Goal: Task Accomplishment & Management: Manage account settings

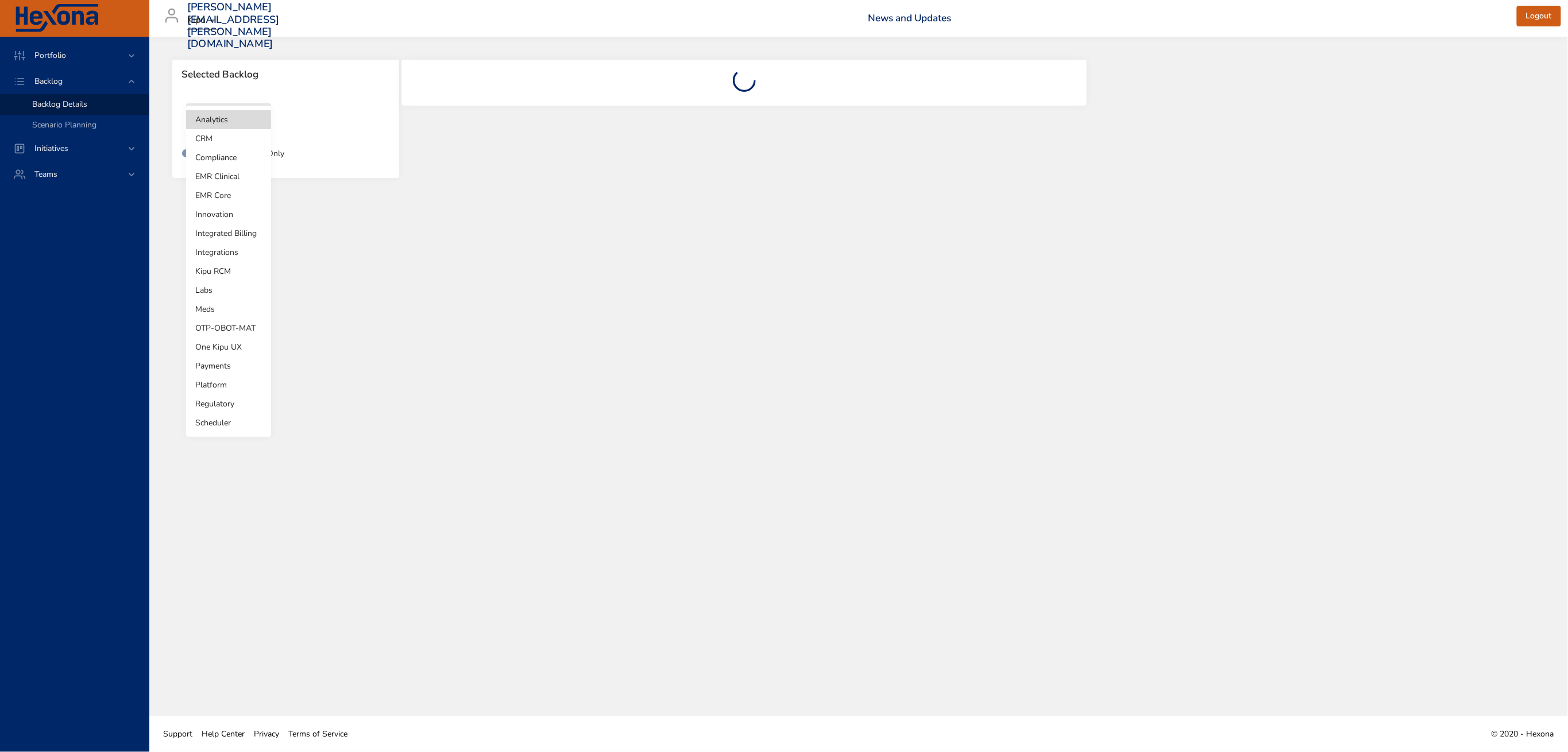
click at [244, 123] on body "Portfolio Backlog Backlog Details Scenario Planning Initiatives Teams [PERSON_N…" at bounding box center [784, 376] width 1568 height 752
click at [243, 238] on li "Integrated Billing" at bounding box center [228, 233] width 85 height 19
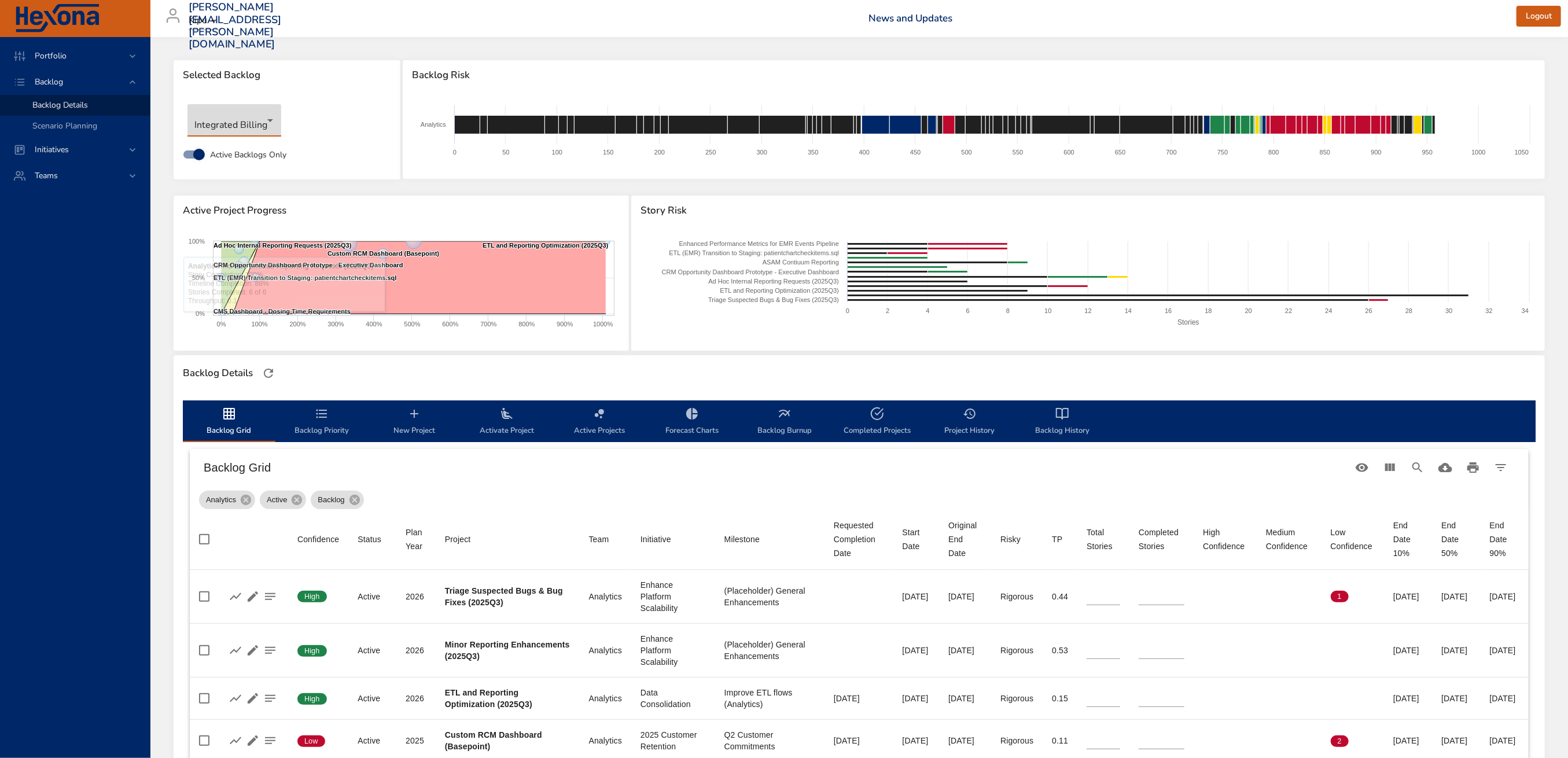
type input "*"
type input "**"
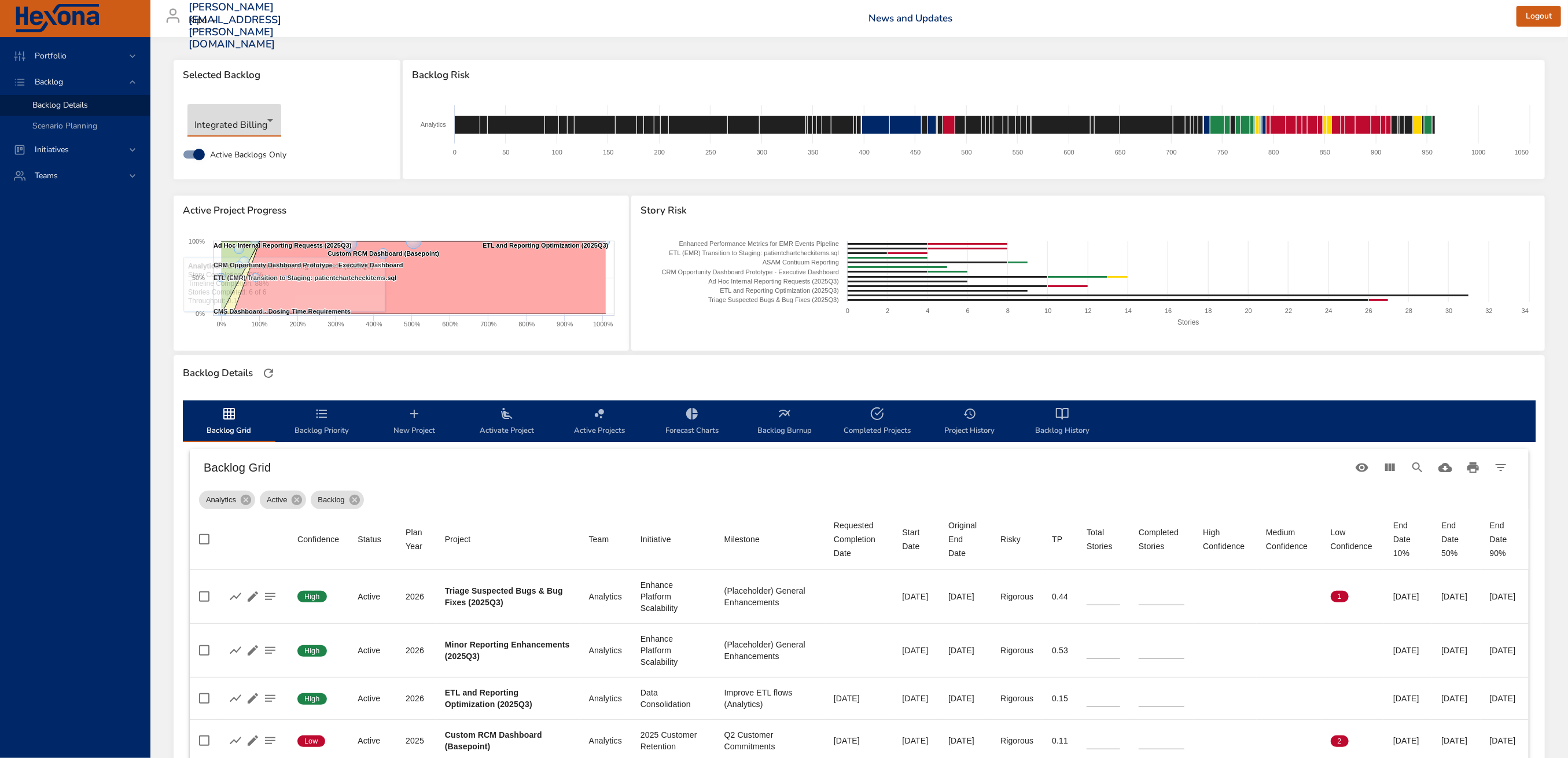
type input "**"
type input "*"
type input "**"
type input "*"
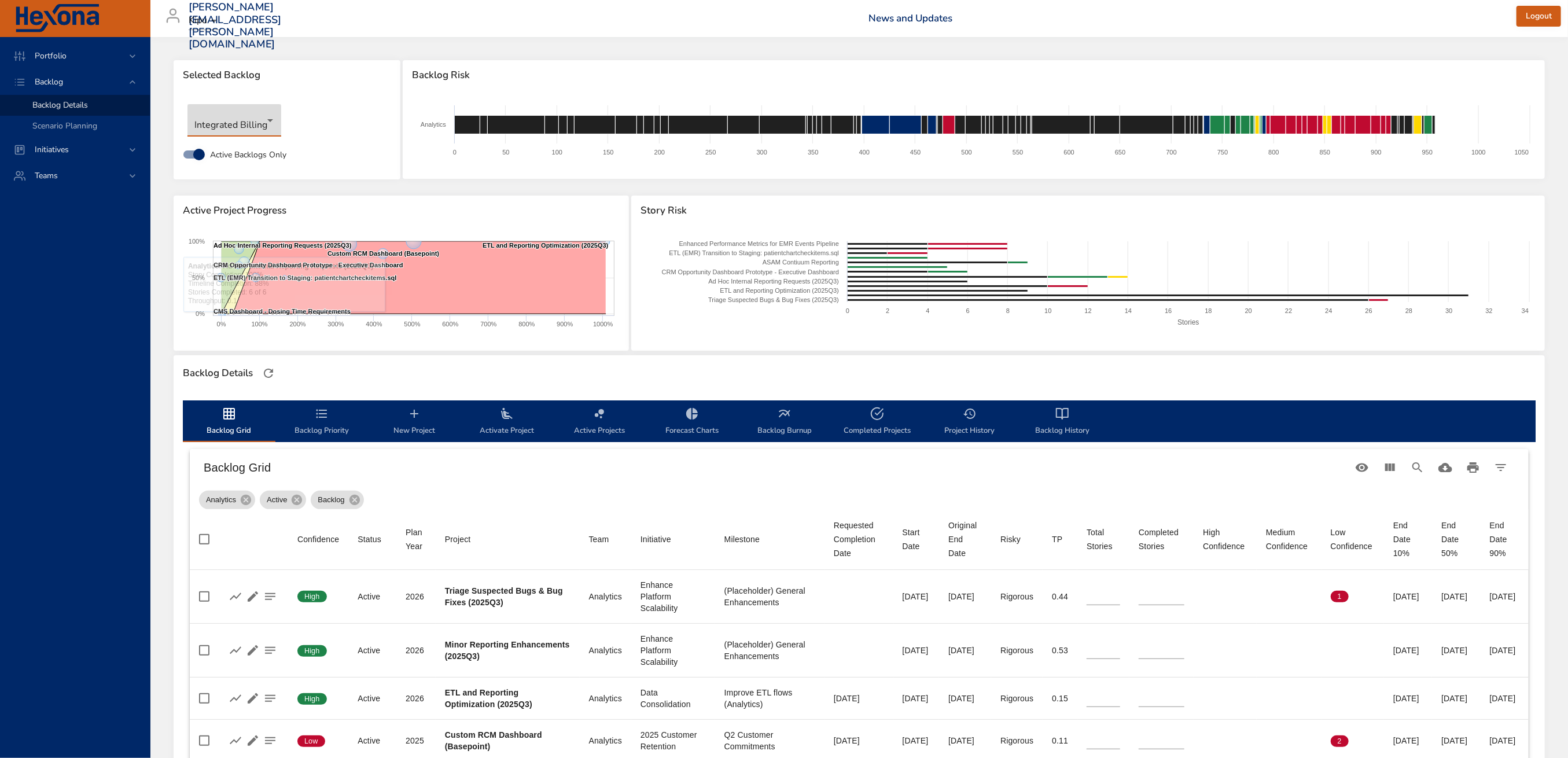
type input "*"
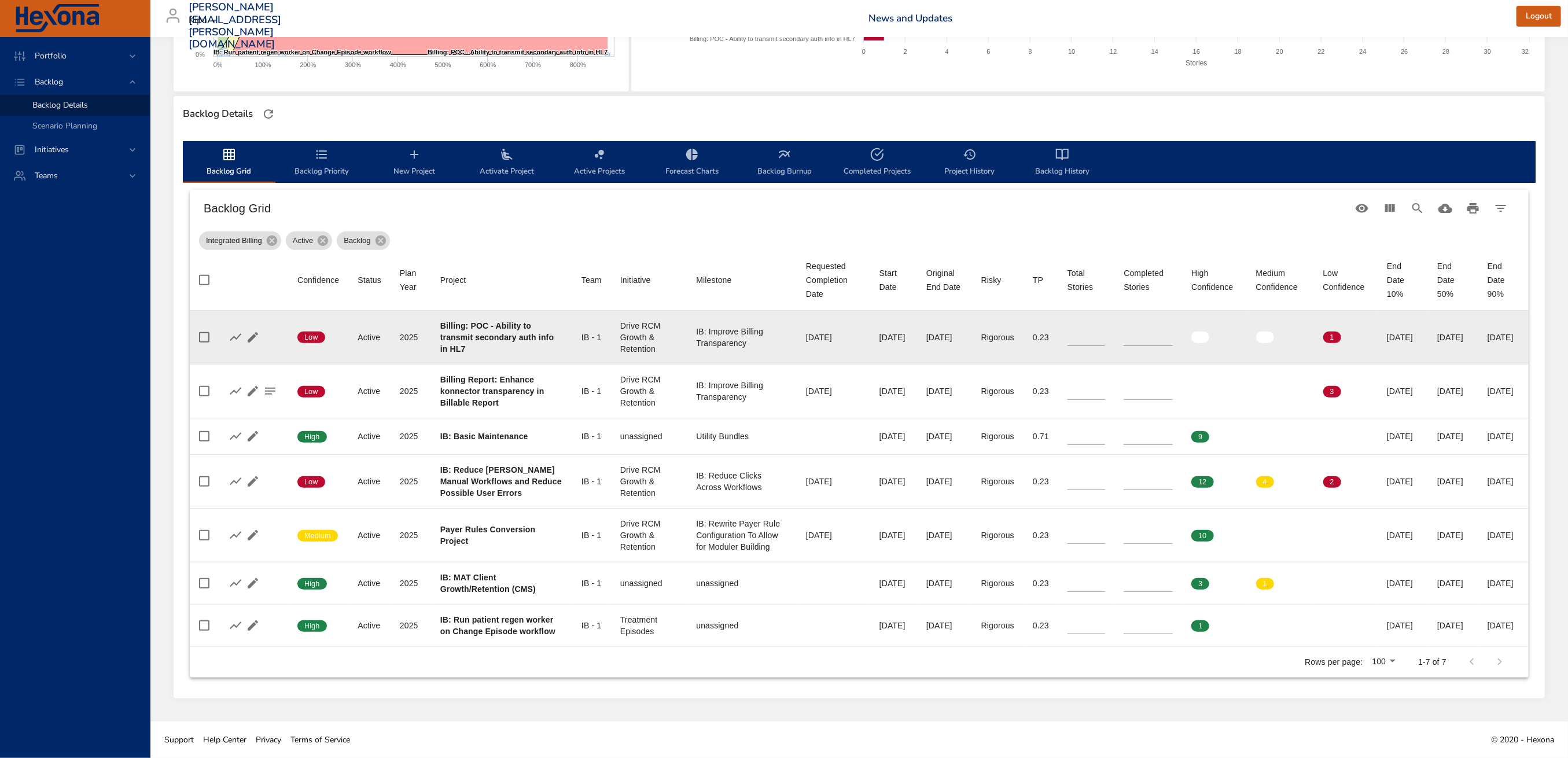
scroll to position [282, 0]
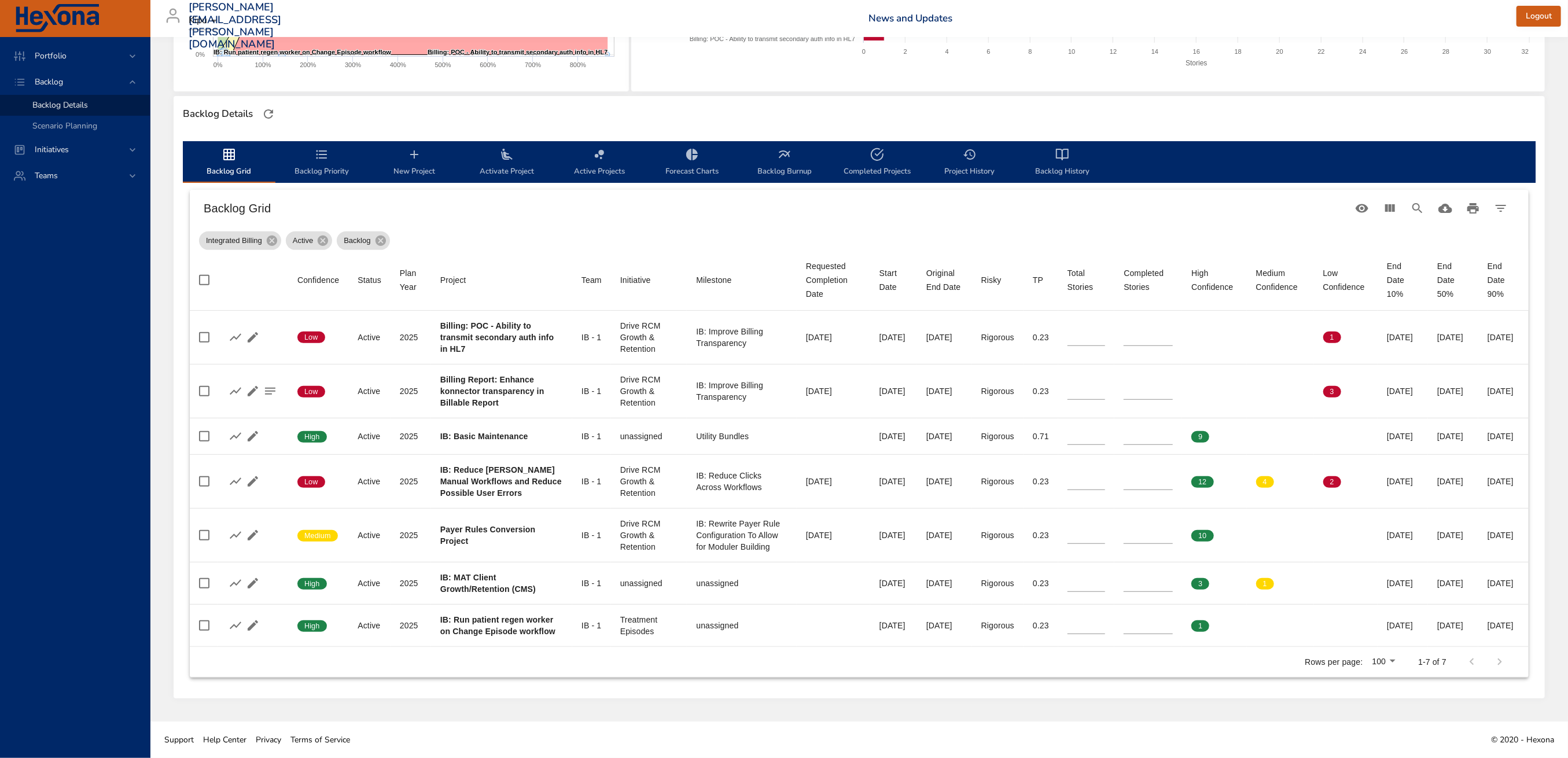
click at [499, 148] on span "Activate Project" at bounding box center [506, 163] width 78 height 30
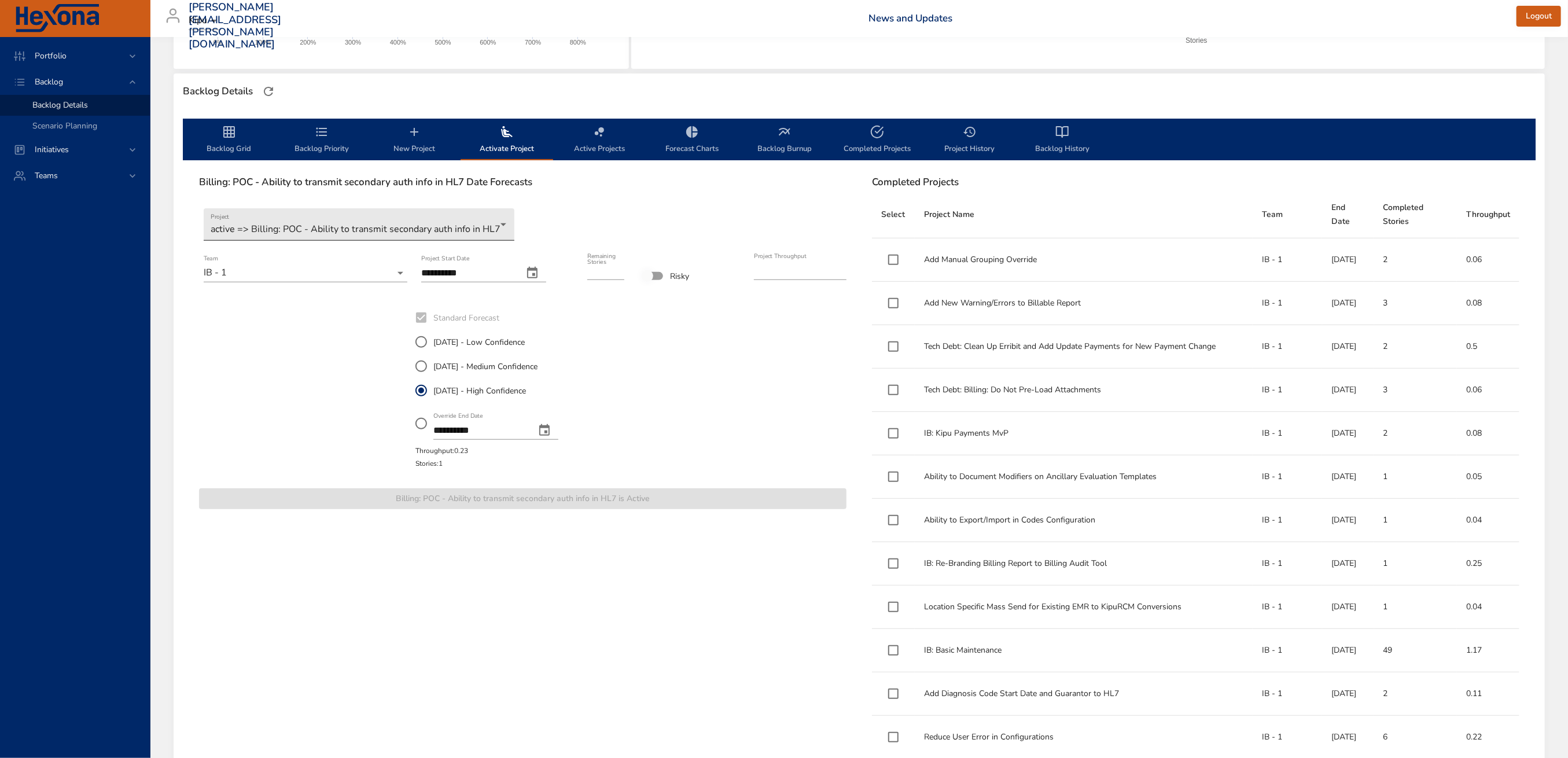
click at [465, 225] on body "Portfolio Backlog Backlog Details Scenario Planning Initiatives Teams [PERSON_N…" at bounding box center [784, 97] width 1568 height 758
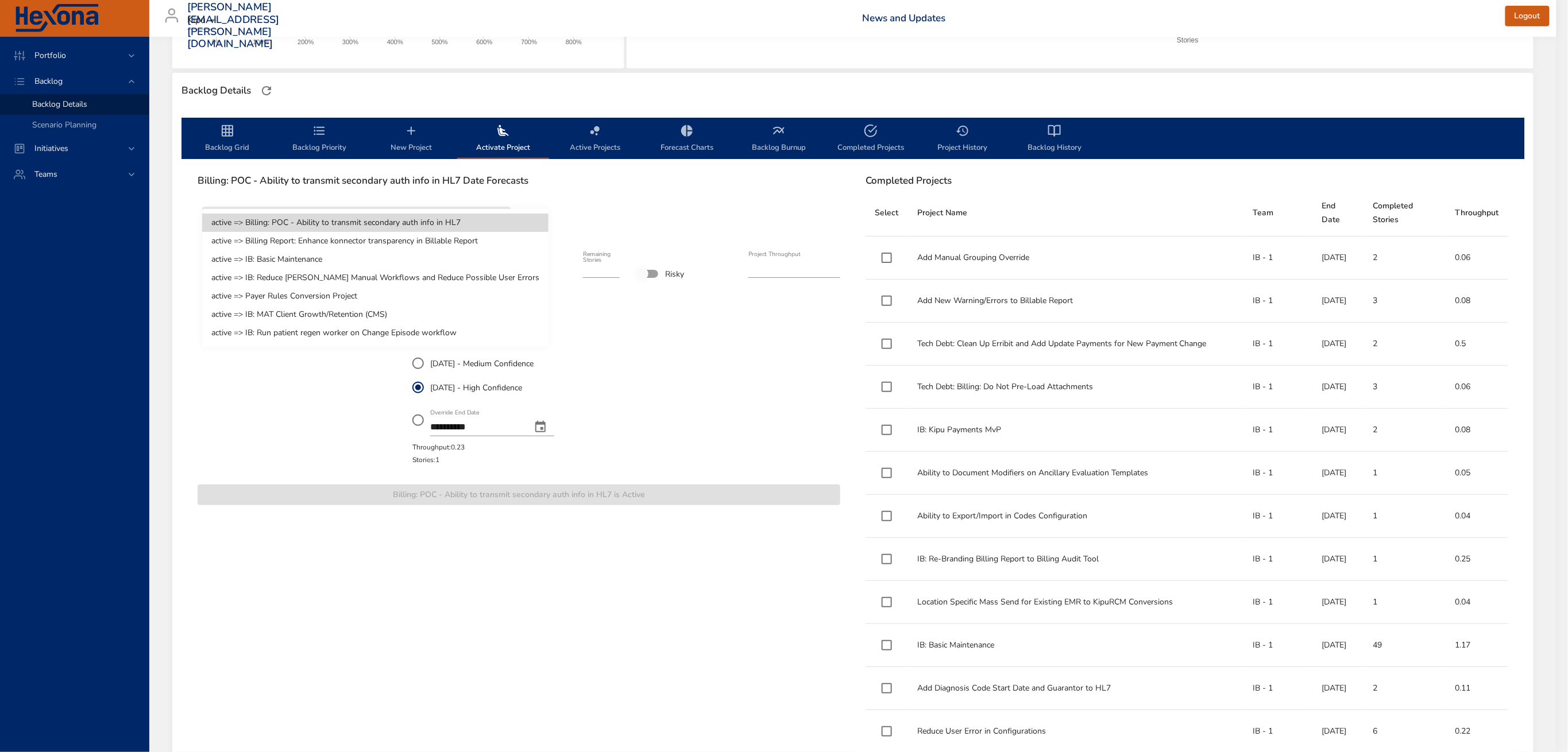
click at [462, 224] on li "active => Billing: POC - Ability to transmit secondary auth info in HL7" at bounding box center [374, 223] width 346 height 18
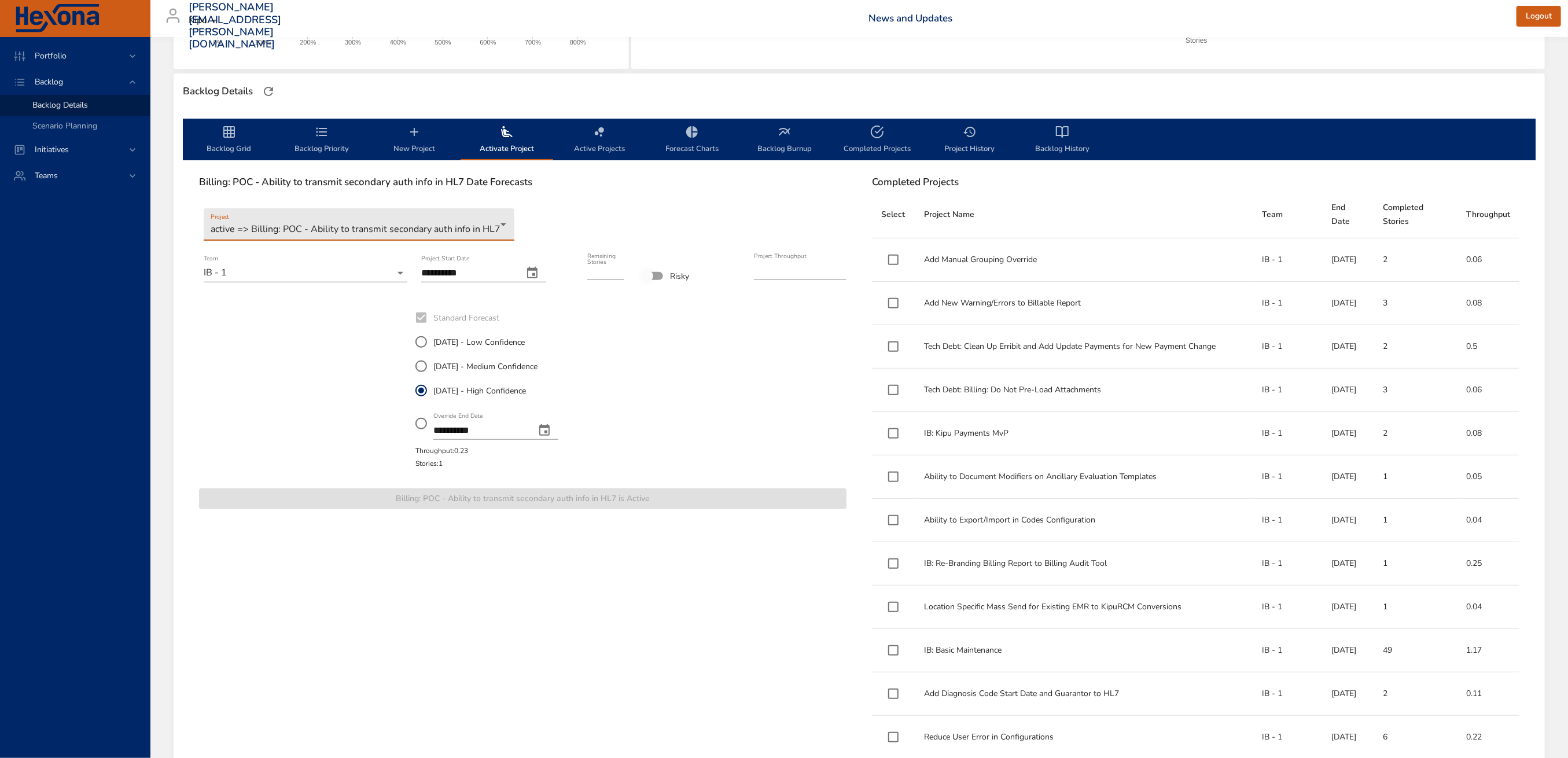
click at [328, 126] on span "Backlog Priority" at bounding box center [322, 140] width 78 height 30
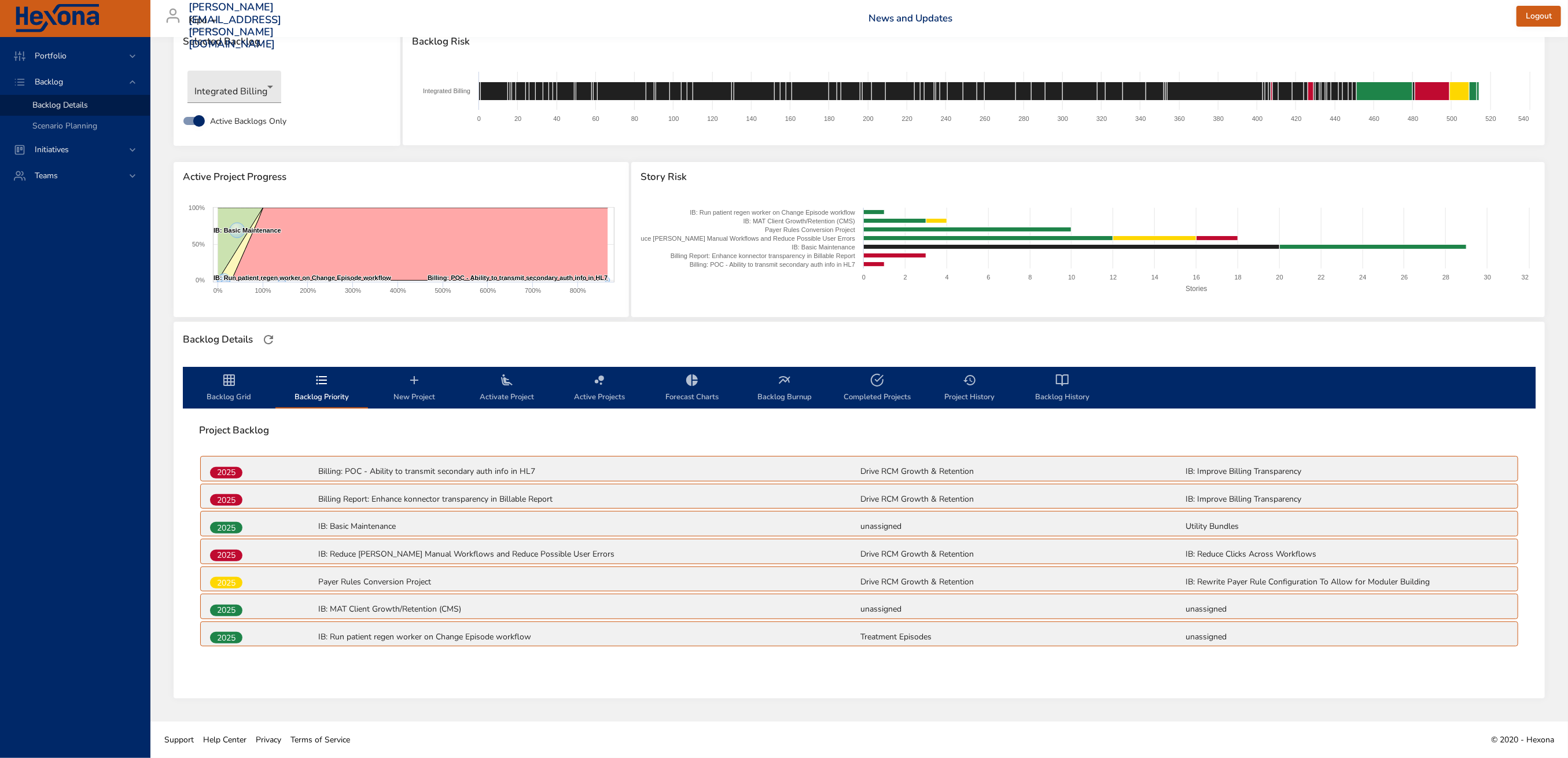
scroll to position [31, 0]
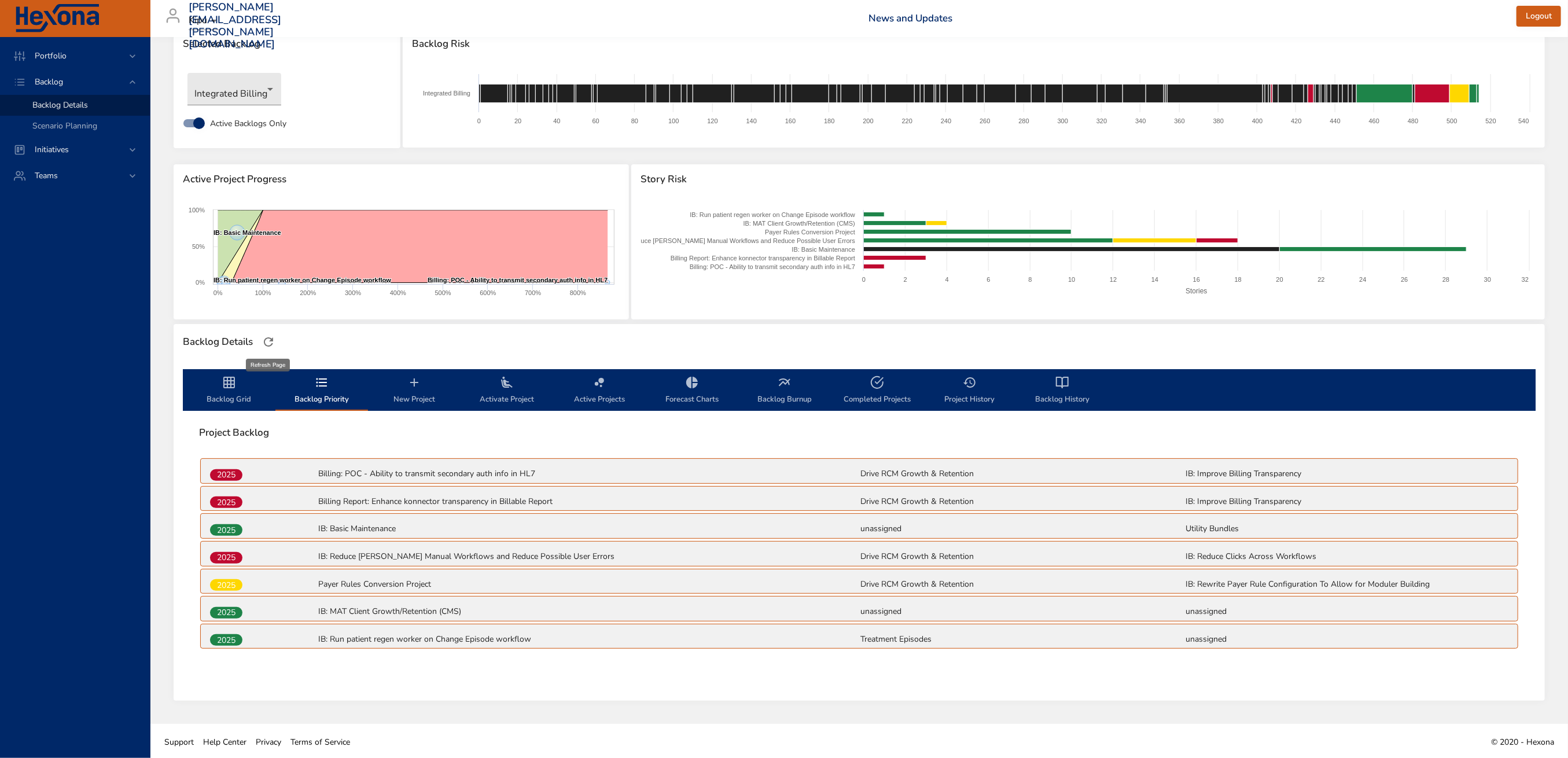
click at [267, 335] on icon "button" at bounding box center [268, 342] width 14 height 14
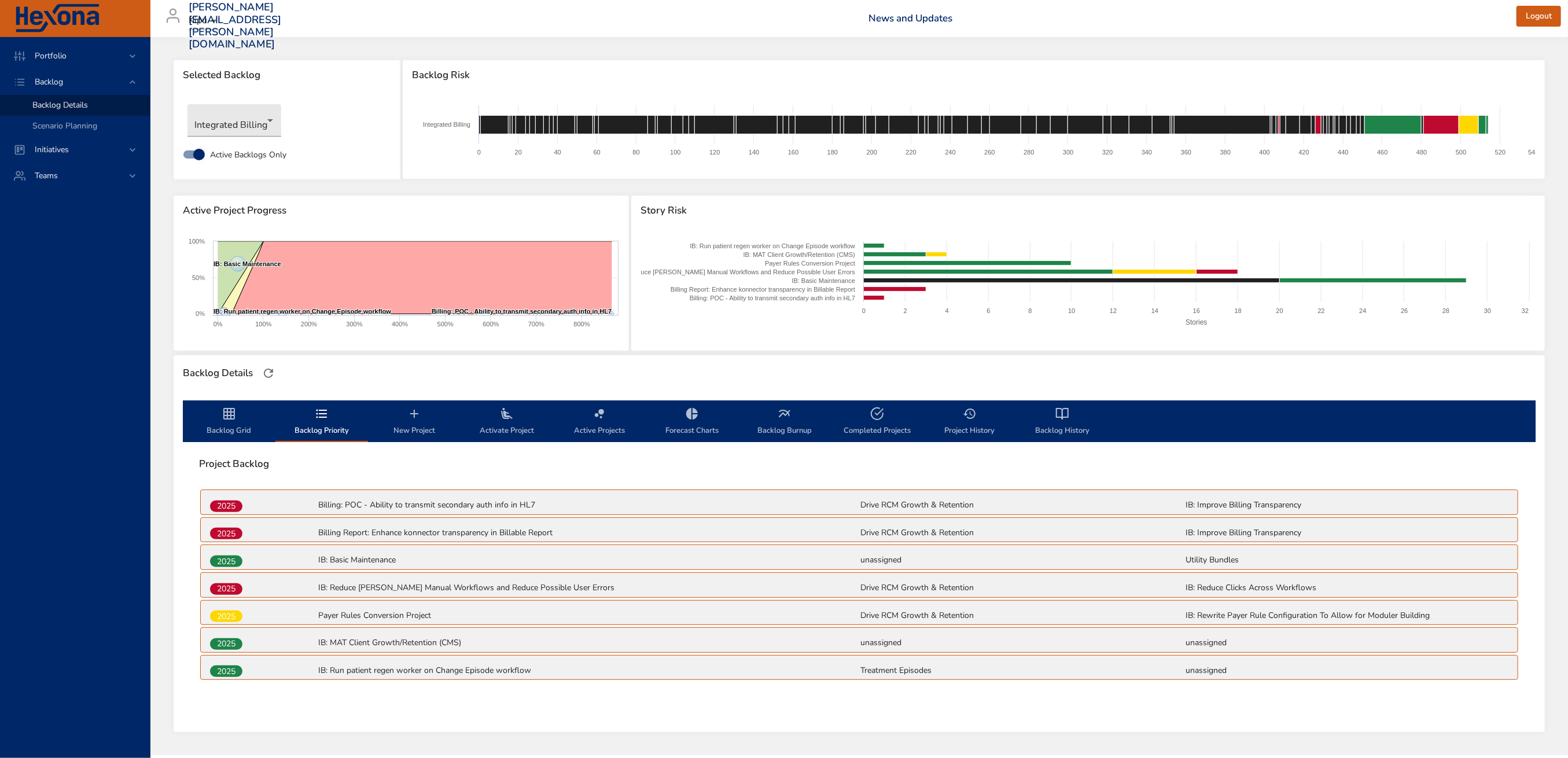
click at [605, 425] on span "Active Projects" at bounding box center [599, 422] width 78 height 30
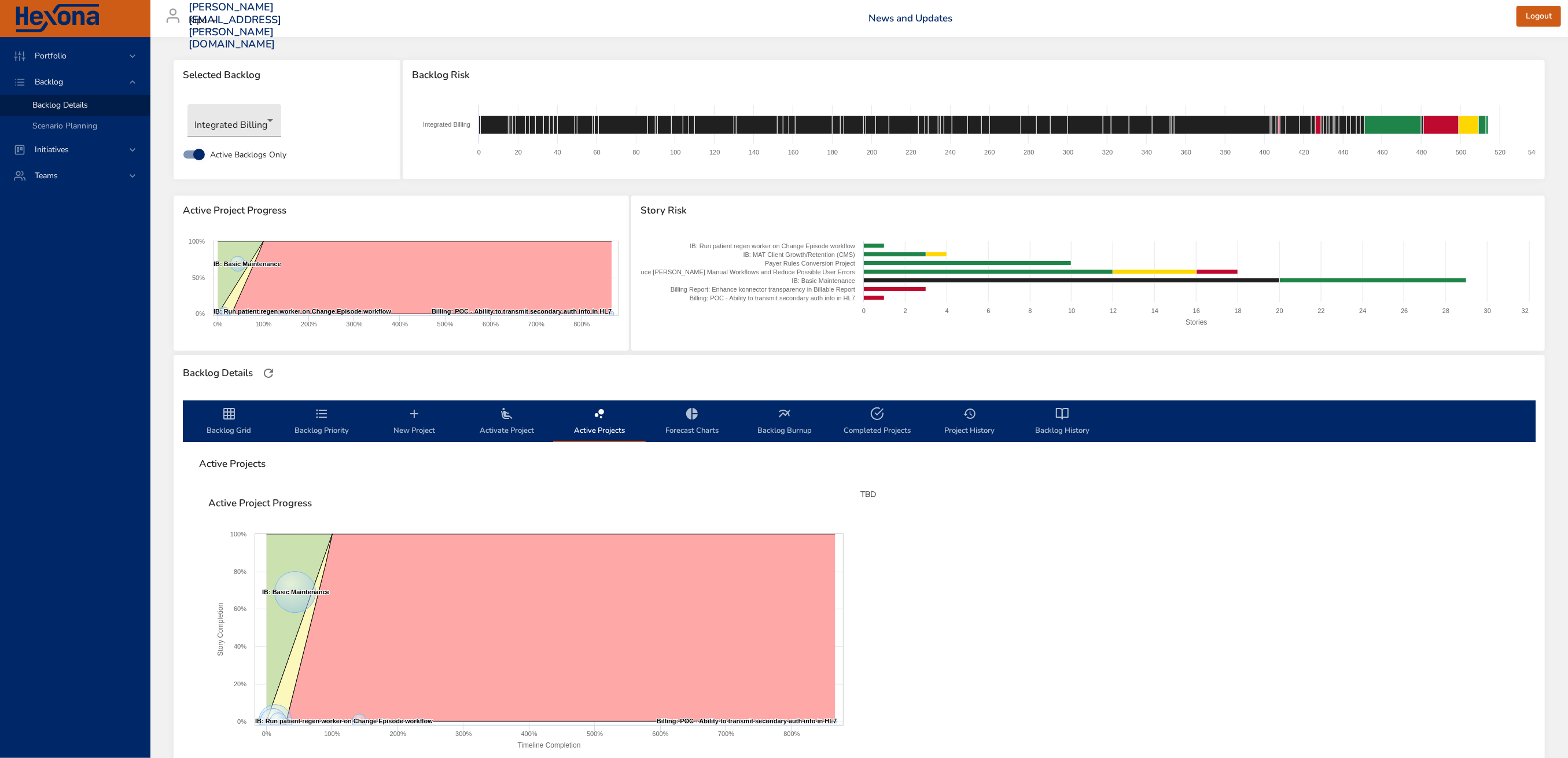
click at [504, 425] on span "Activate Project" at bounding box center [506, 422] width 78 height 30
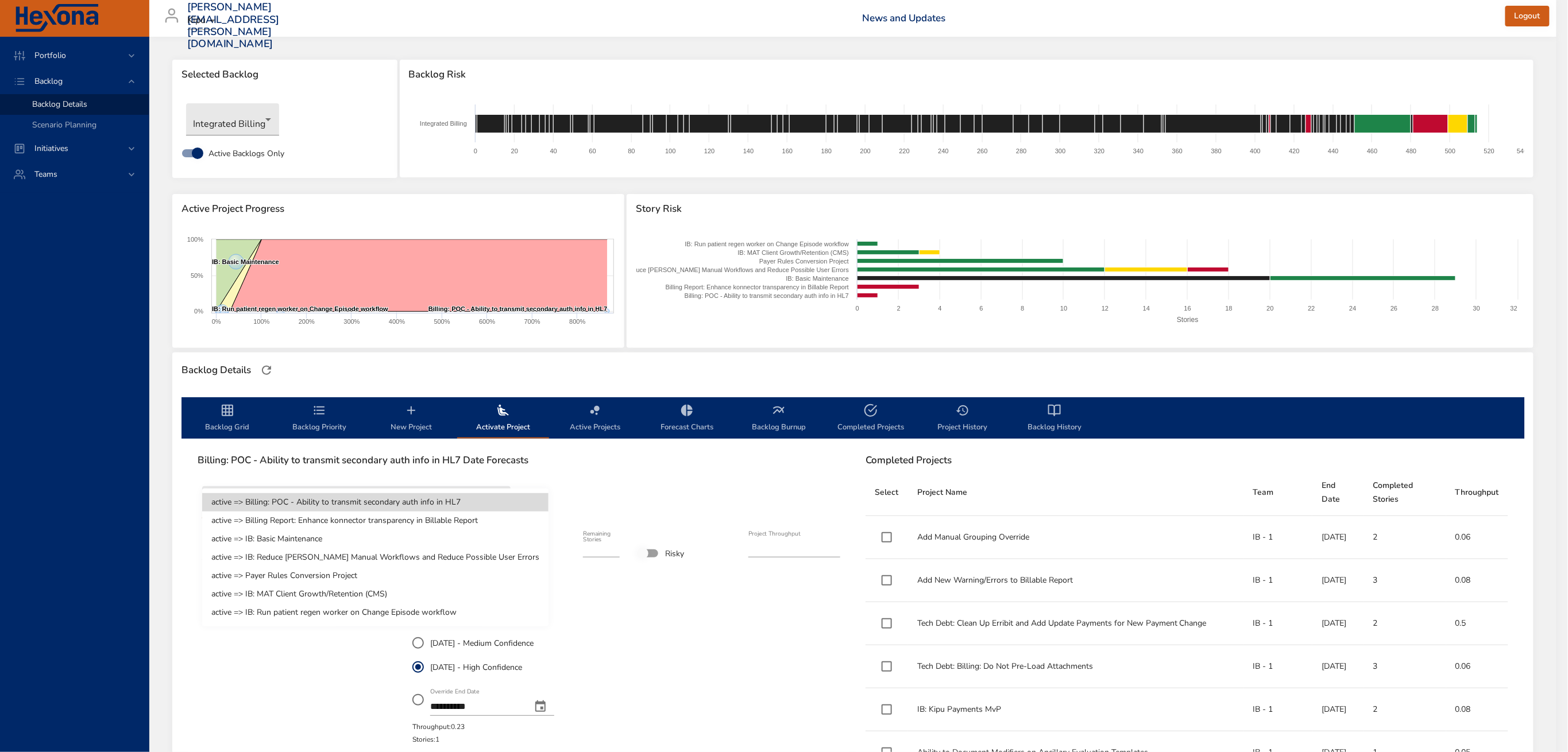
click at [443, 500] on body "Portfolio Backlog Backlog Details Scenario Planning Initiatives Teams [PERSON_N…" at bounding box center [784, 376] width 1568 height 752
click at [443, 500] on li "active => Billing: POC - Ability to transmit secondary auth info in HL7" at bounding box center [374, 502] width 346 height 18
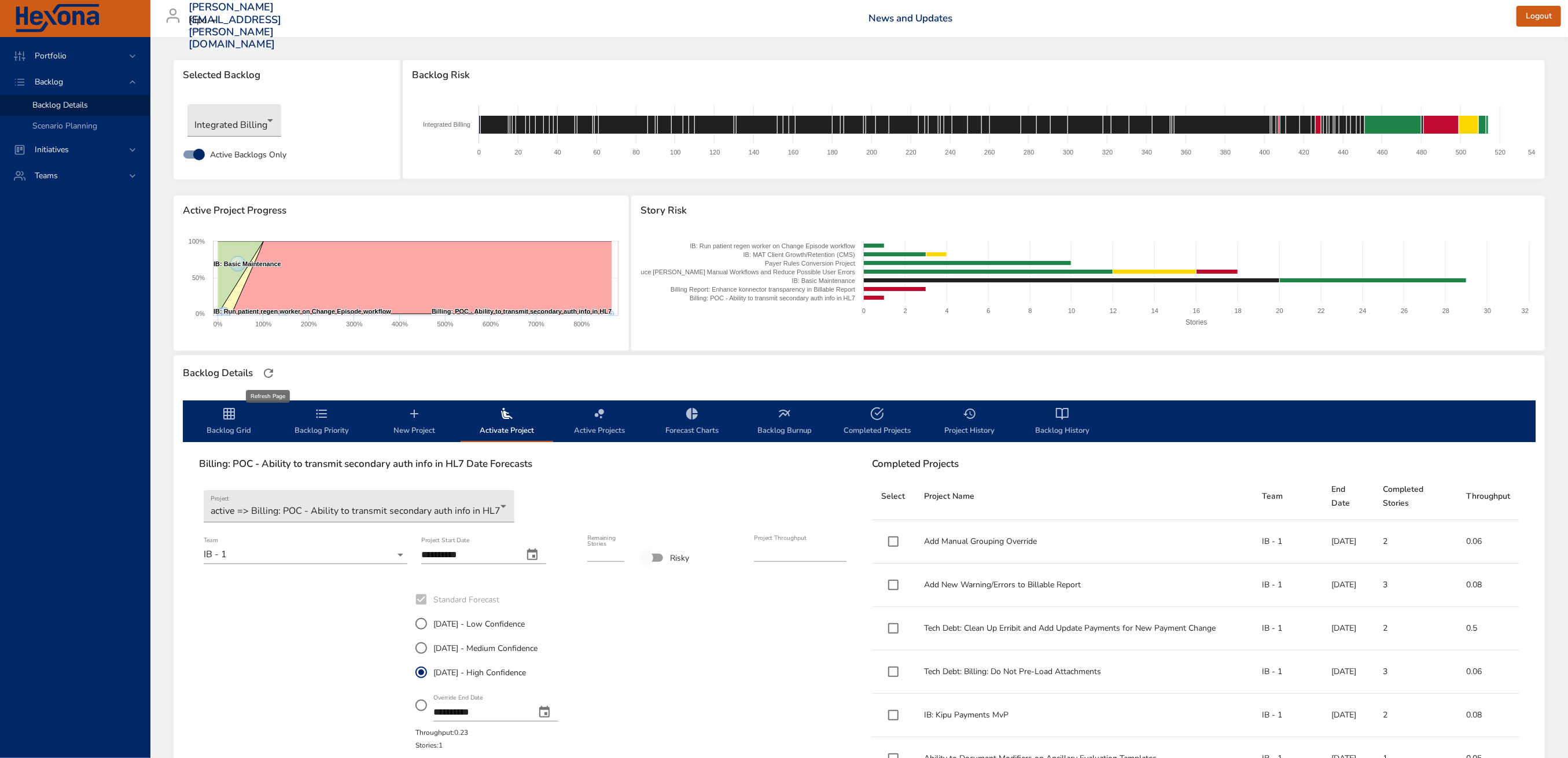
click at [273, 368] on icon "button" at bounding box center [268, 373] width 14 height 14
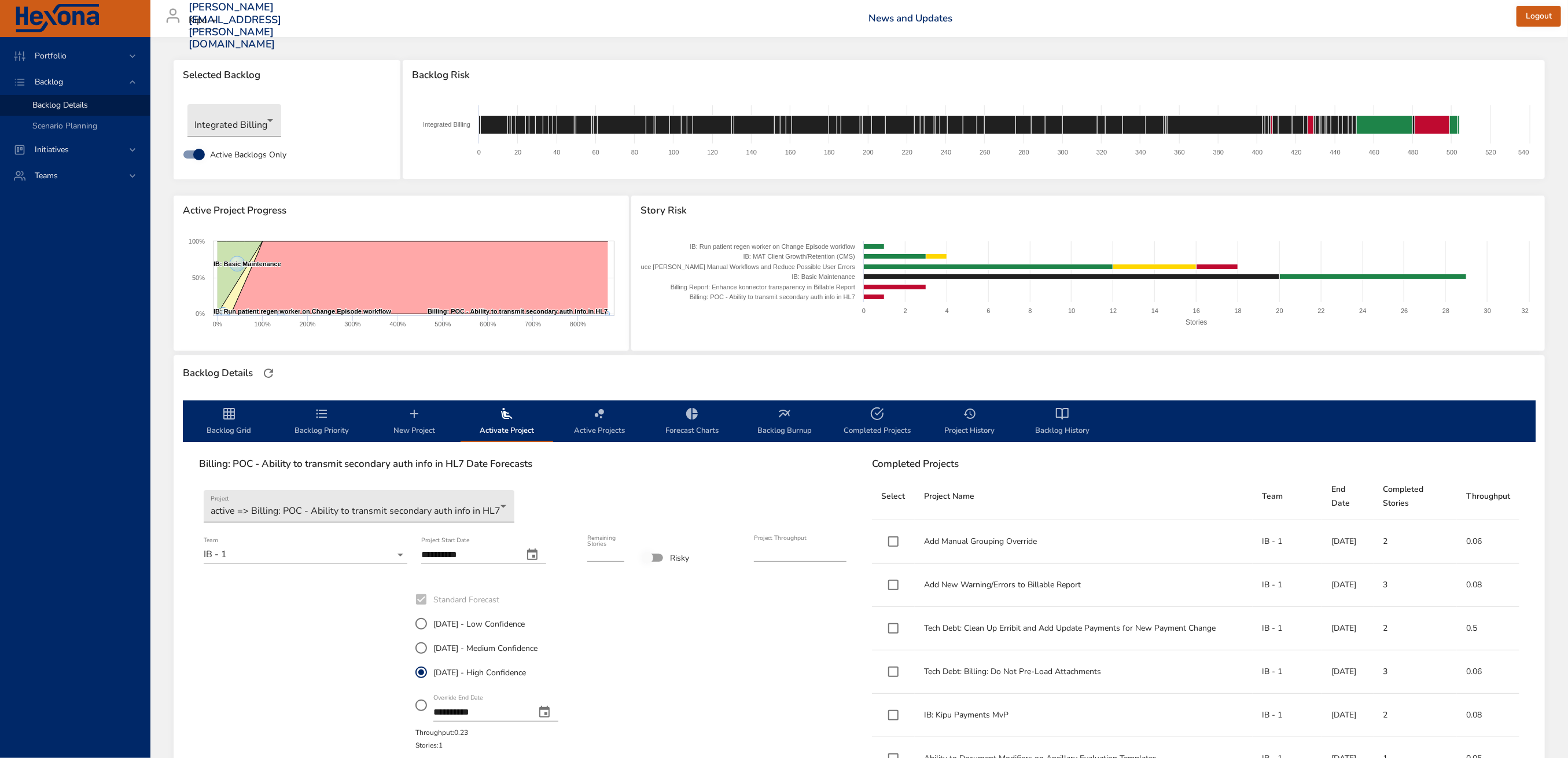
drag, startPoint x: 235, startPoint y: 409, endPoint x: 423, endPoint y: 349, distance: 197.3
click at [235, 409] on icon "backlog-tab" at bounding box center [229, 414] width 14 height 14
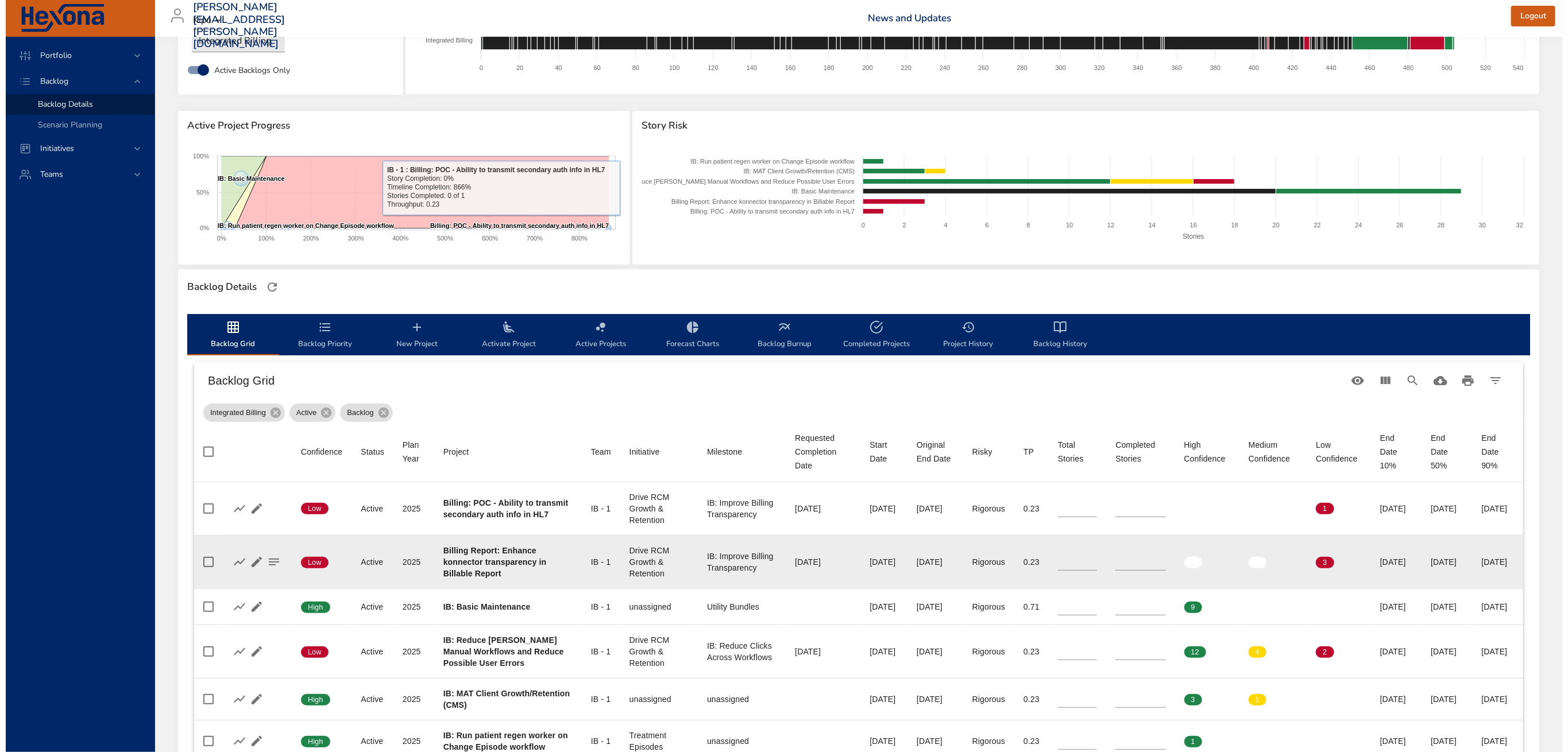
scroll to position [214, 0]
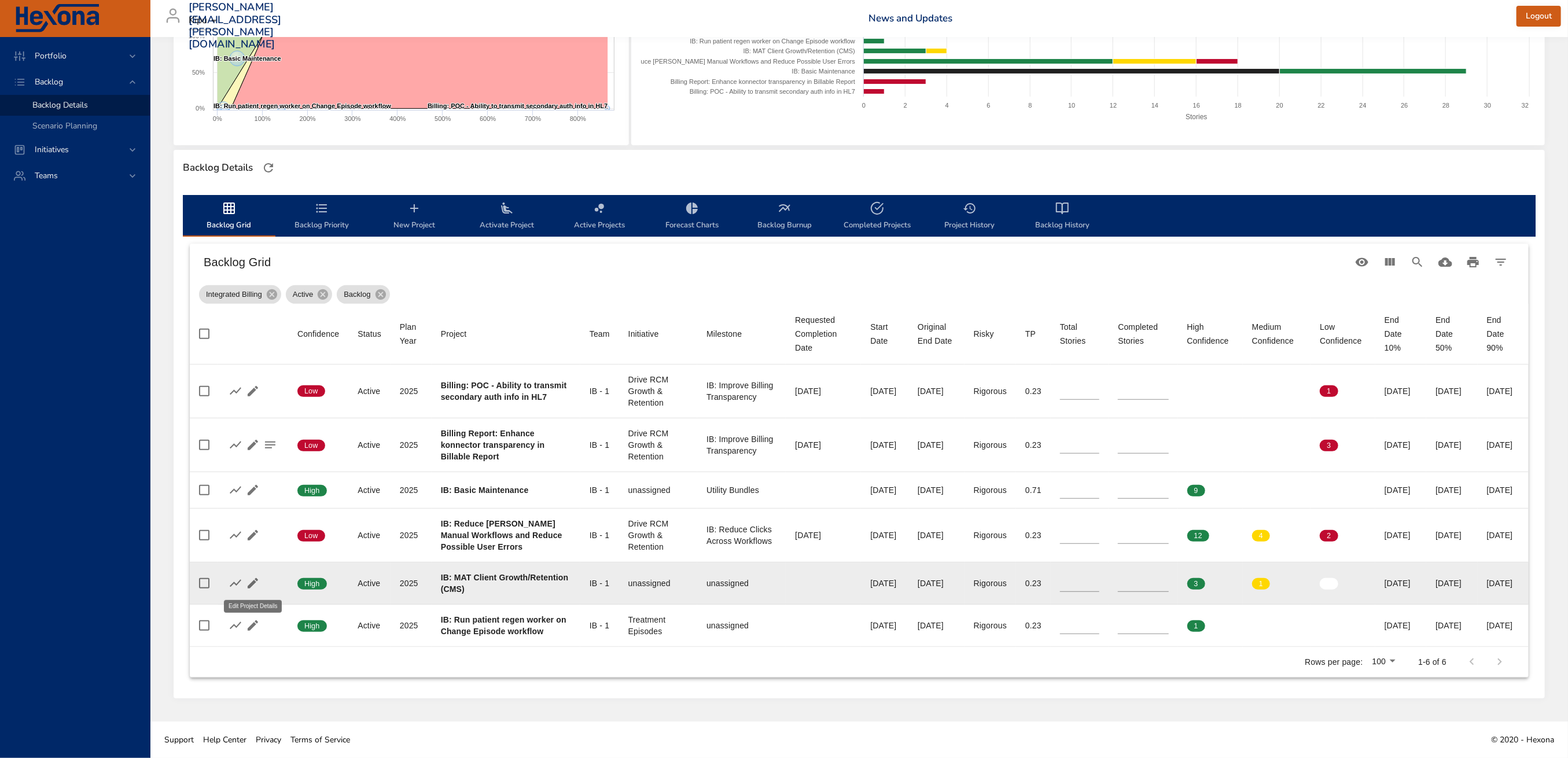
click at [255, 577] on icon "button" at bounding box center [252, 583] width 14 height 14
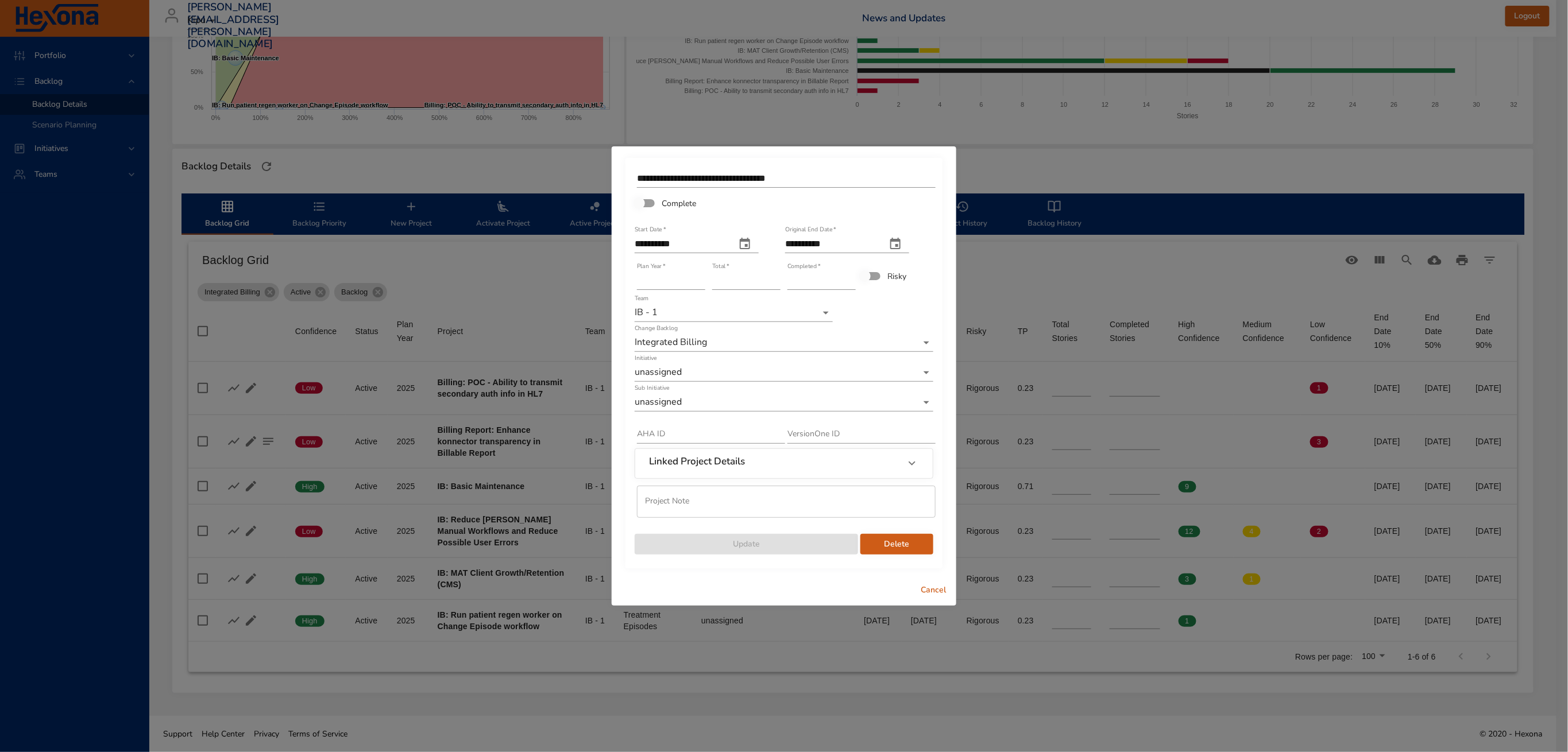
click at [916, 547] on span "Delete" at bounding box center [896, 544] width 54 height 14
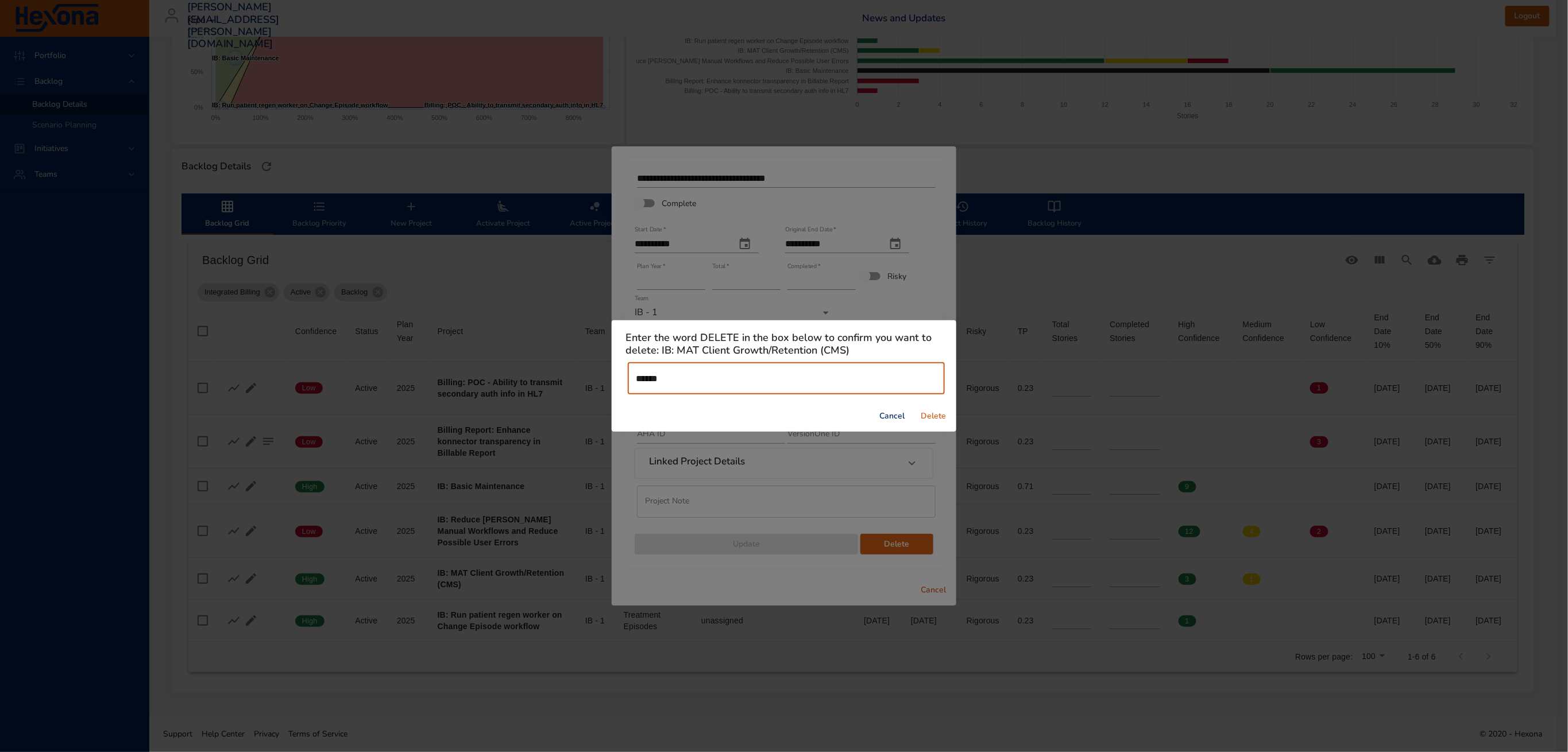
type input "******"
click at [931, 417] on span "Delete" at bounding box center [933, 416] width 28 height 14
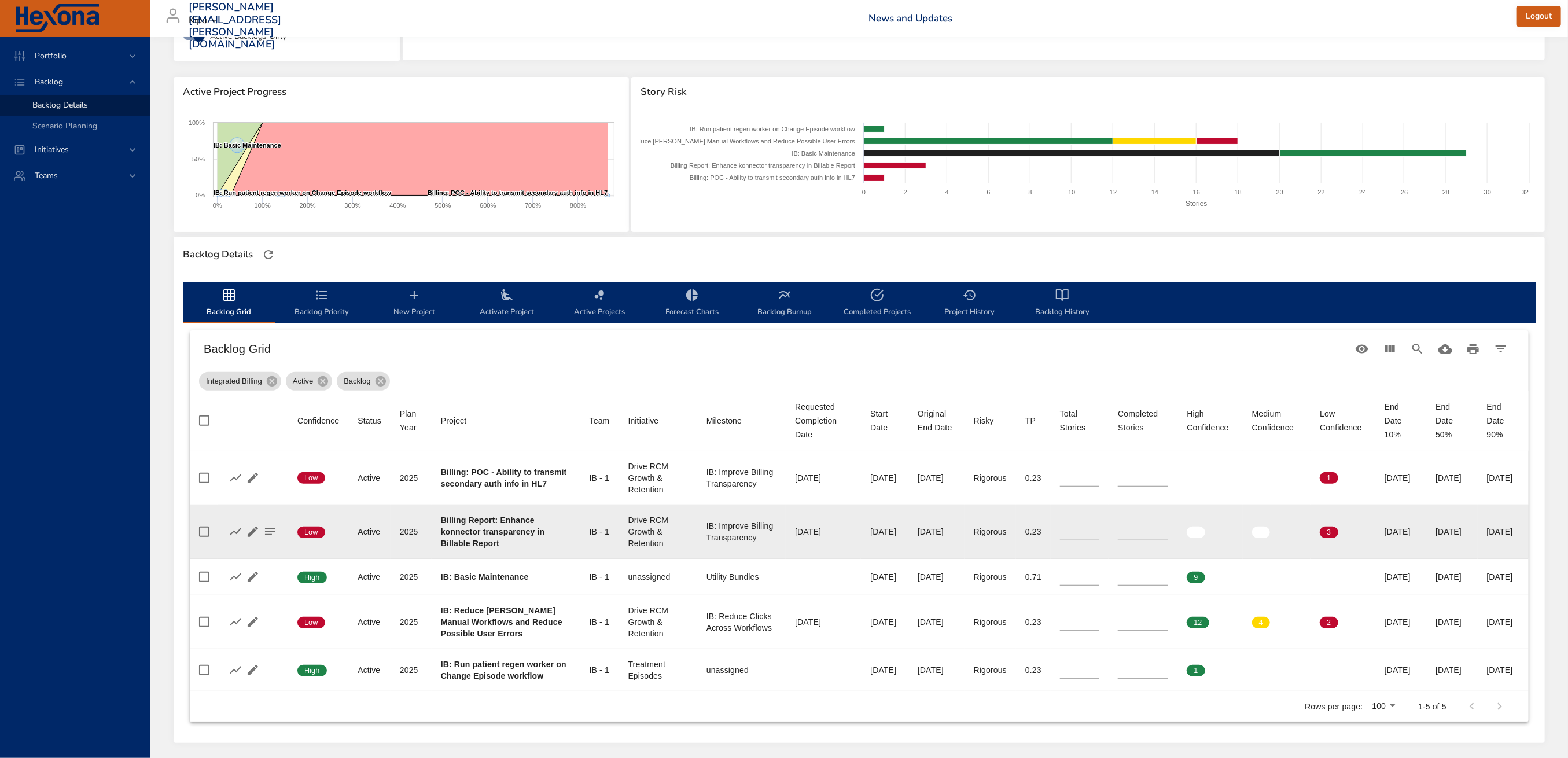
scroll to position [198, 0]
